Goal: Information Seeking & Learning: Find specific fact

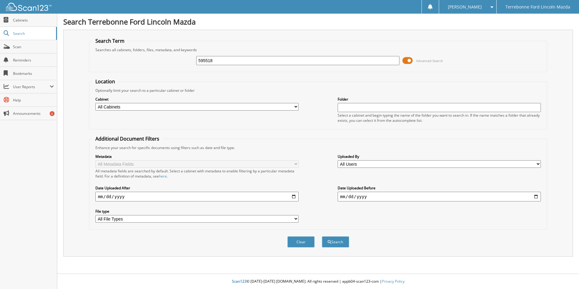
type input "595518"
click at [322, 236] on button "Search" at bounding box center [335, 241] width 27 height 11
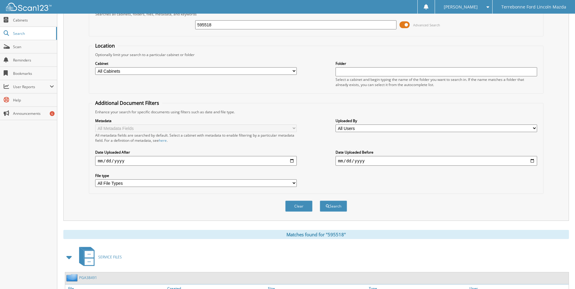
scroll to position [83, 0]
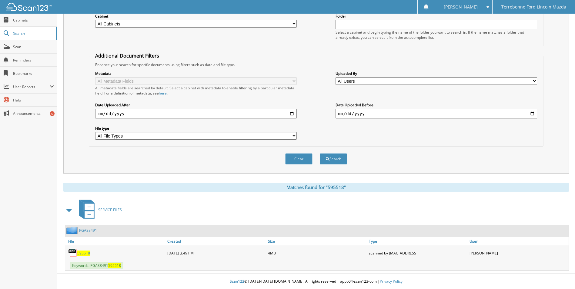
click at [85, 251] on span "595518" at bounding box center [83, 252] width 13 height 5
